Goal: Task Accomplishment & Management: Manage account settings

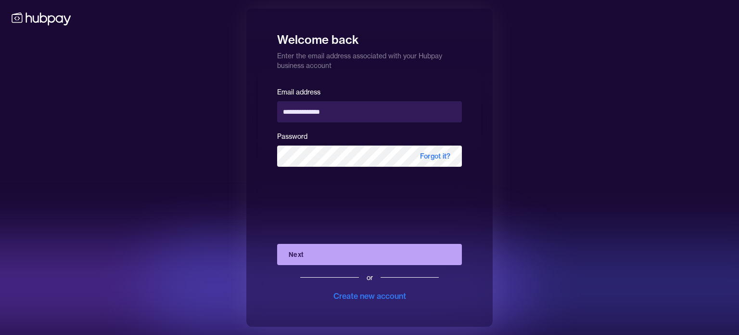
click at [324, 257] on button "Next" at bounding box center [369, 254] width 185 height 21
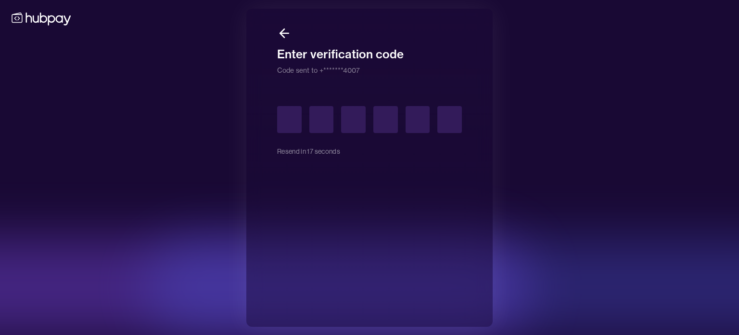
type input "*"
